Goal: Find specific page/section: Find specific page/section

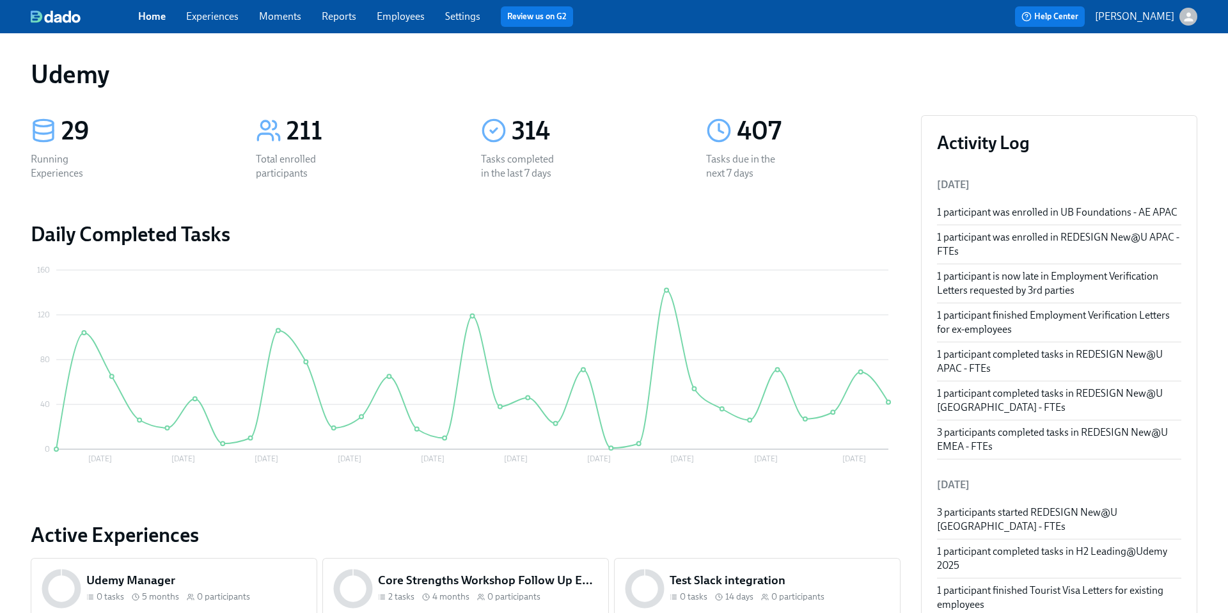
click at [228, 13] on link "Experiences" at bounding box center [212, 16] width 52 height 12
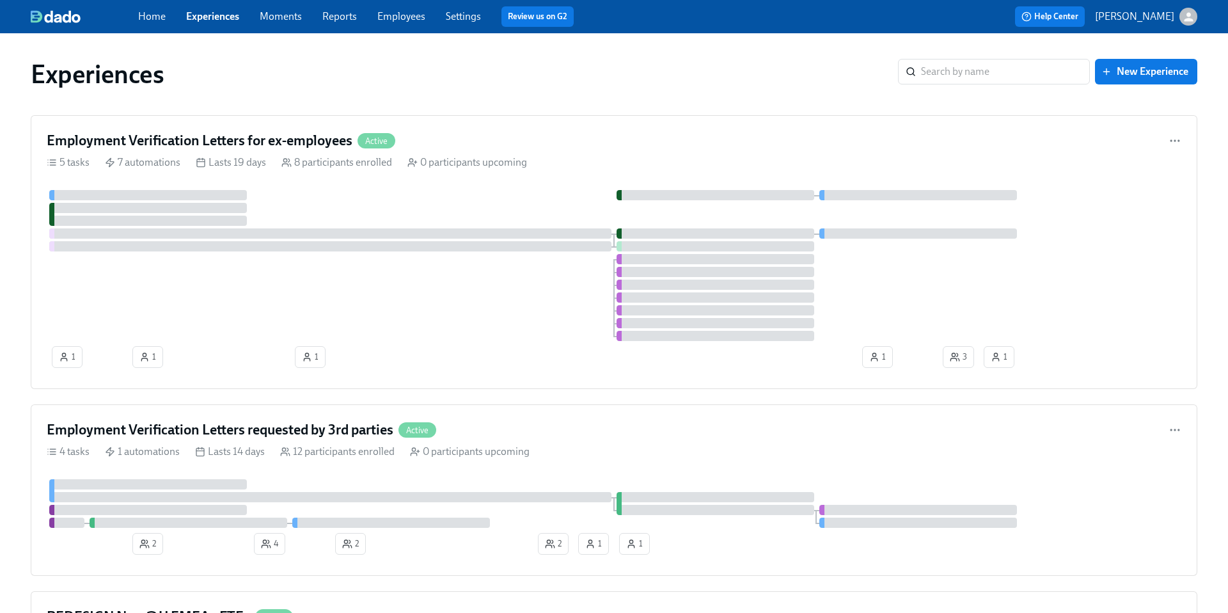
click at [157, 17] on link "Home" at bounding box center [152, 16] width 28 height 12
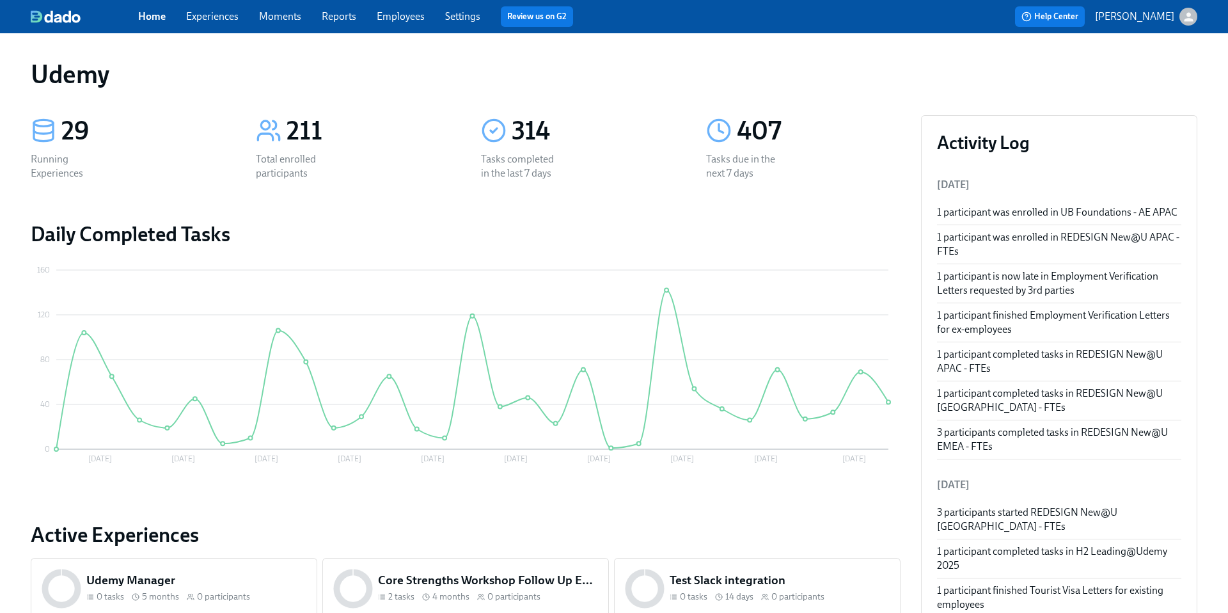
click at [232, 21] on link "Experiences" at bounding box center [212, 16] width 52 height 12
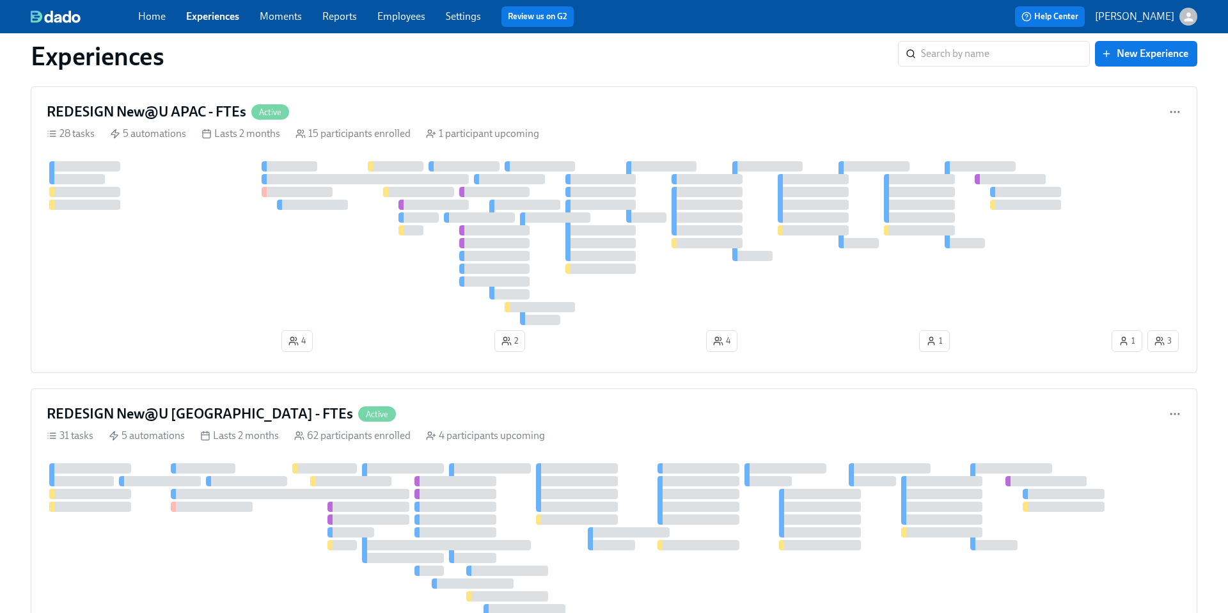
scroll to position [1316, 0]
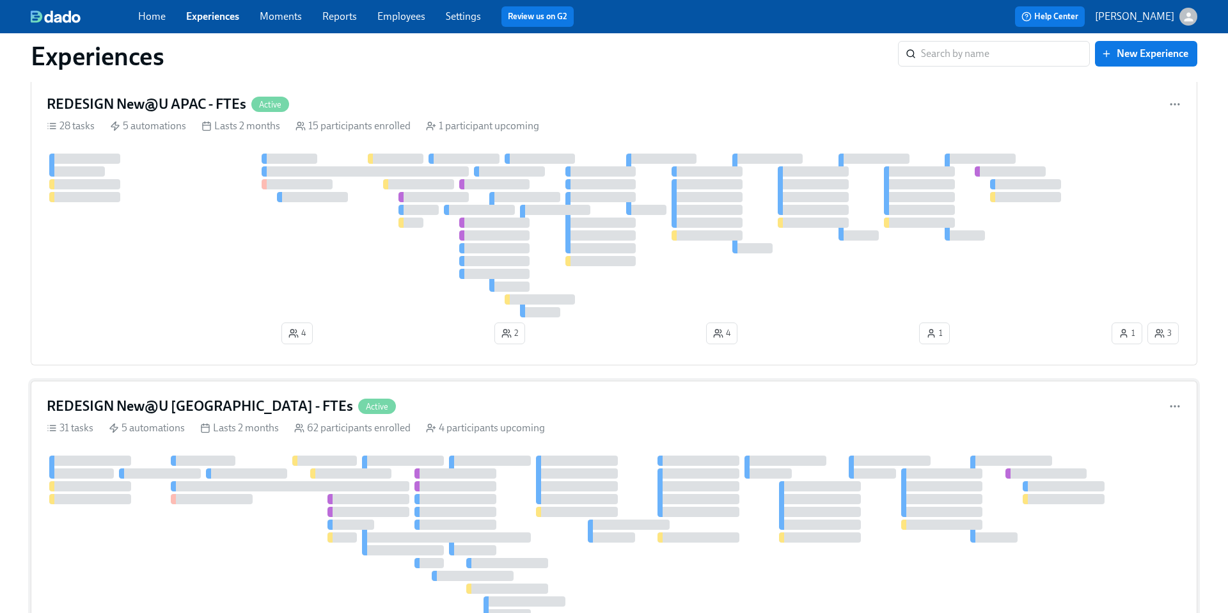
click at [189, 406] on h4 "REDESIGN New@U [GEOGRAPHIC_DATA] - FTEs" at bounding box center [200, 406] width 306 height 19
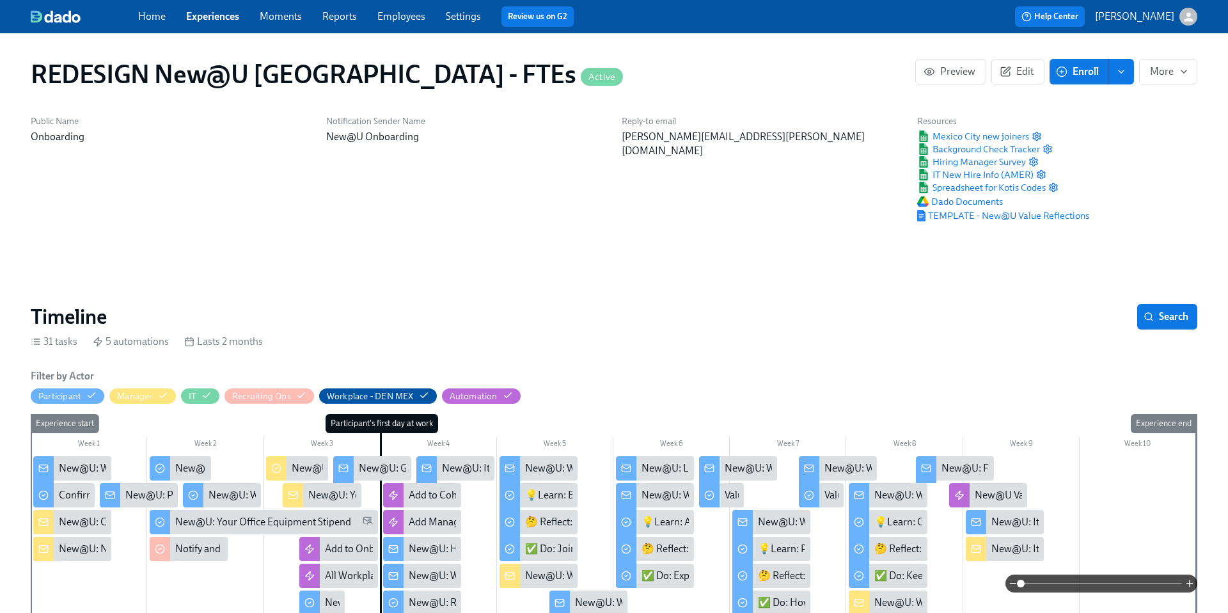
scroll to position [0, 9900]
click at [957, 189] on span "Spreadsheet for Kotis Codes" at bounding box center [981, 187] width 129 height 13
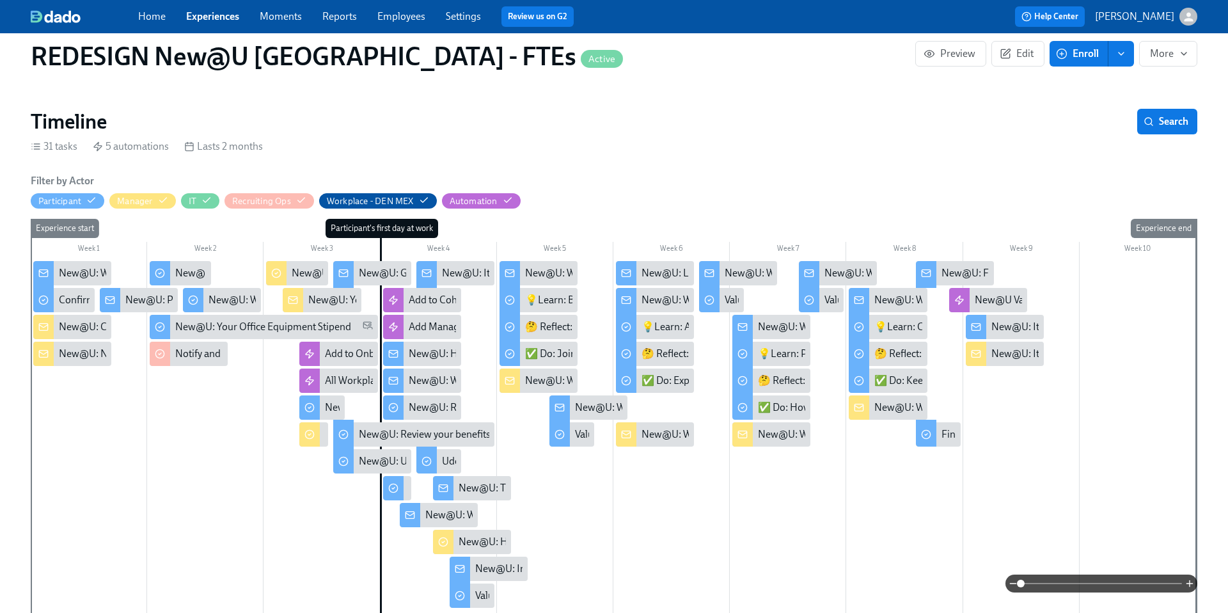
scroll to position [200, 0]
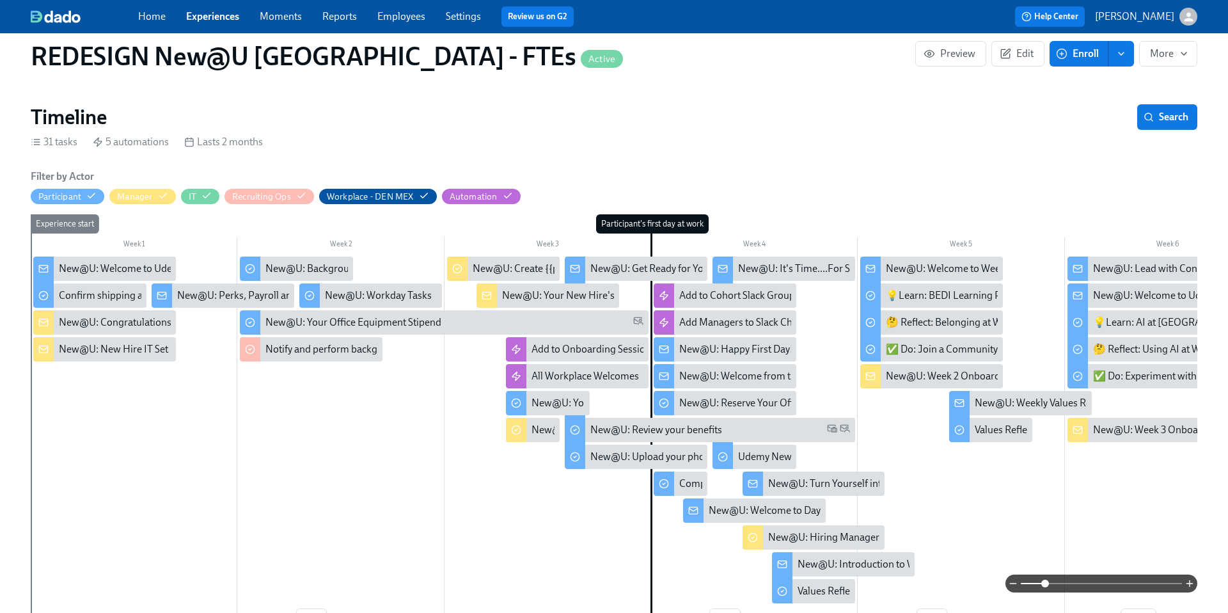
drag, startPoint x: 1022, startPoint y: 583, endPoint x: 1043, endPoint y: 583, distance: 21.1
click at [1044, 583] on span at bounding box center [1045, 584] width 8 height 8
click at [794, 265] on div "New@U: It's Time....For Some Swag!" at bounding box center [818, 269] width 161 height 14
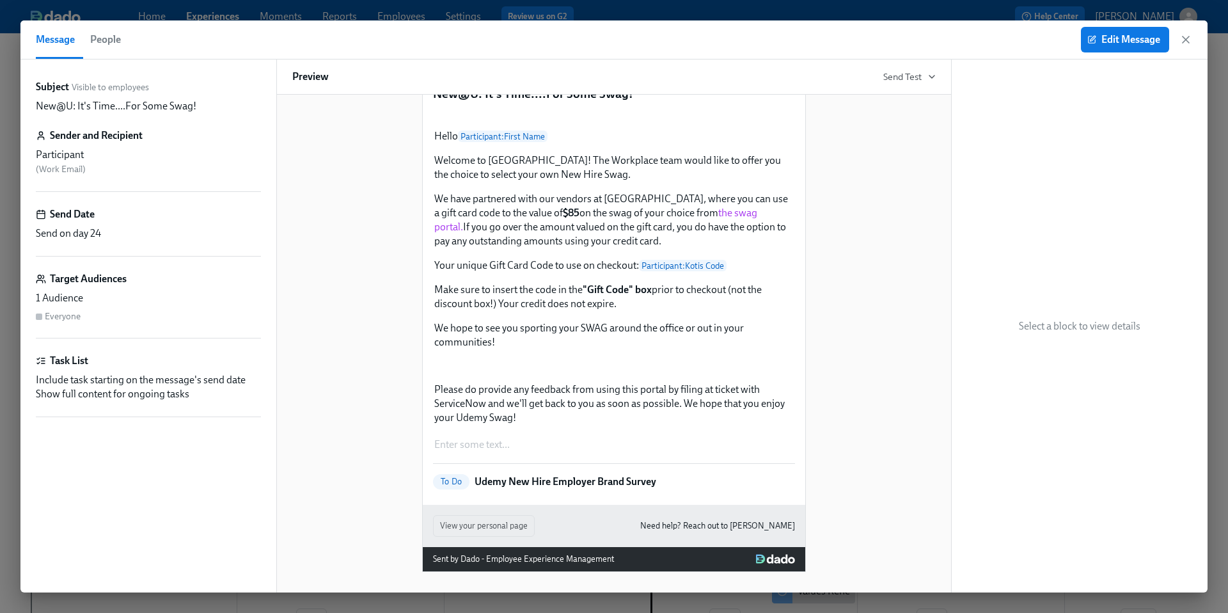
scroll to position [82, 0]
click at [1187, 42] on icon "button" at bounding box center [1186, 39] width 13 height 13
